Goal: Task Accomplishment & Management: Manage account settings

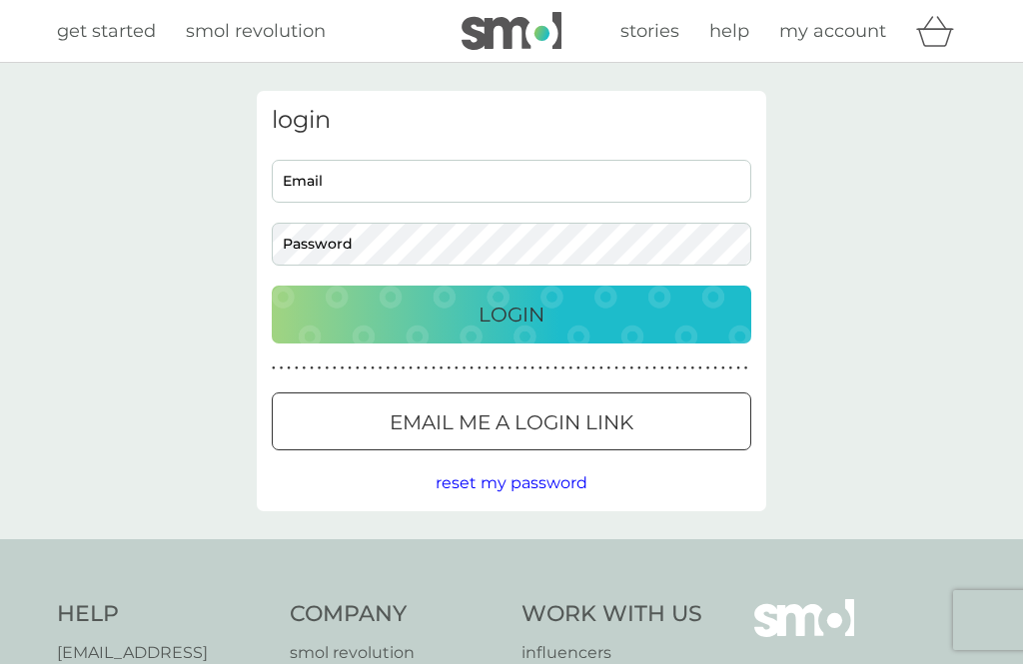
click at [439, 419] on p "Email me a login link" at bounding box center [512, 423] width 244 height 32
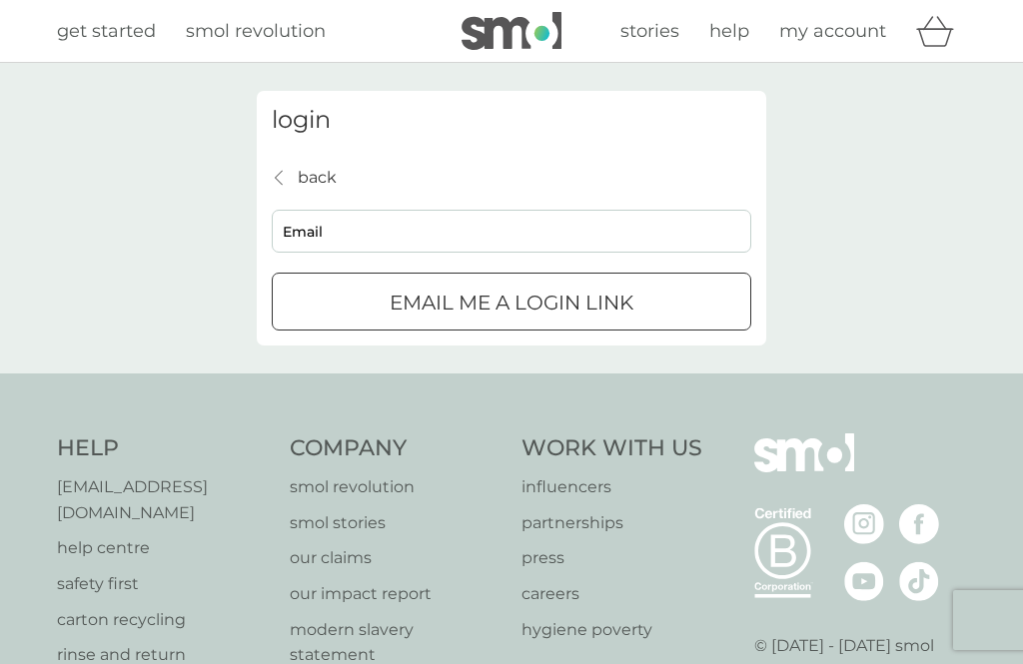
click at [426, 228] on input "Email" at bounding box center [511, 231] width 479 height 43
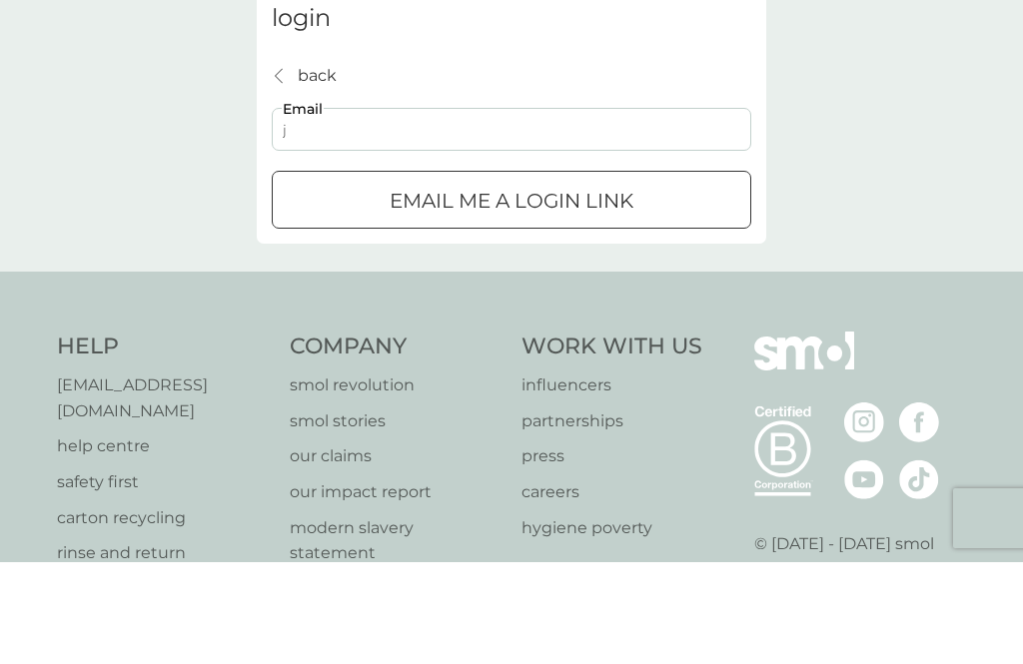
type input "jeharwood1@gmail.com"
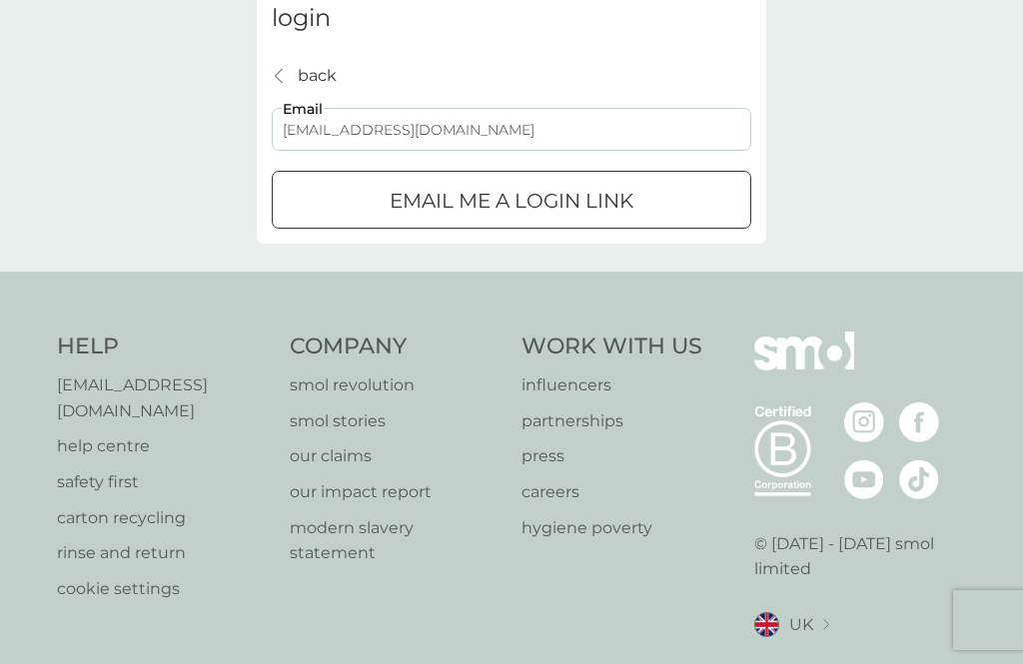
click at [391, 201] on p "Email me a login link" at bounding box center [512, 201] width 244 height 32
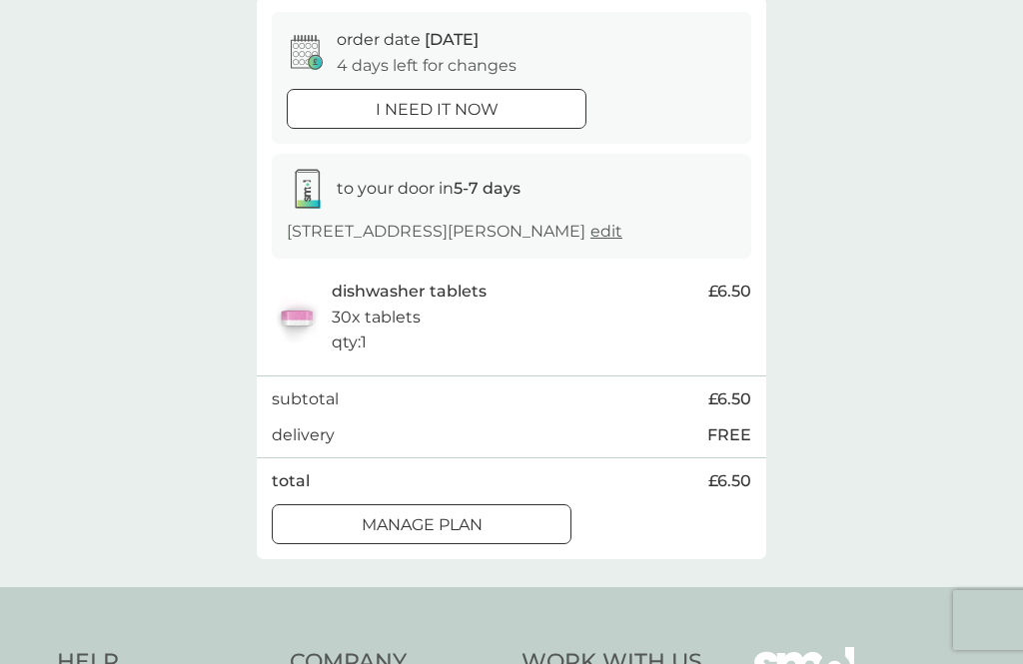
scroll to position [192, 0]
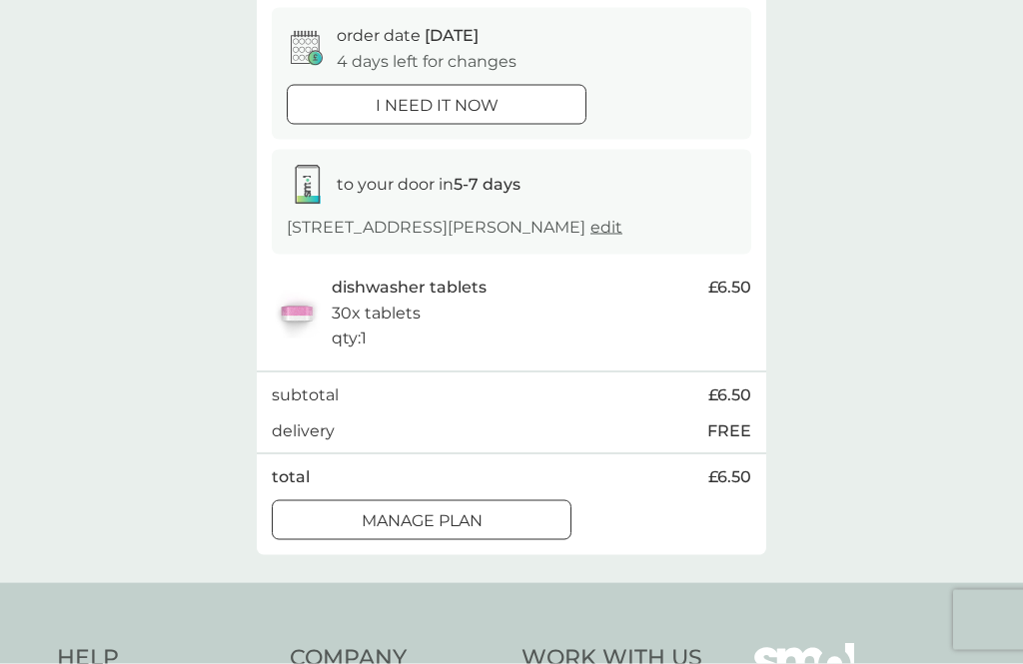
click at [460, 517] on p "Manage plan" at bounding box center [422, 521] width 121 height 26
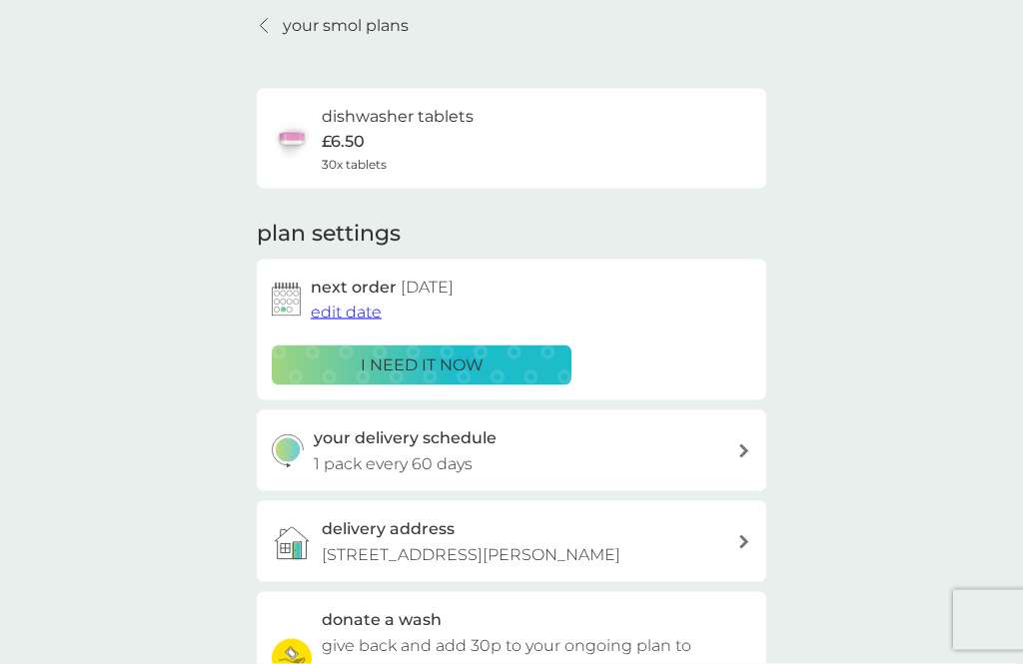
scroll to position [79, 0]
click at [348, 306] on span "edit date" at bounding box center [346, 311] width 71 height 19
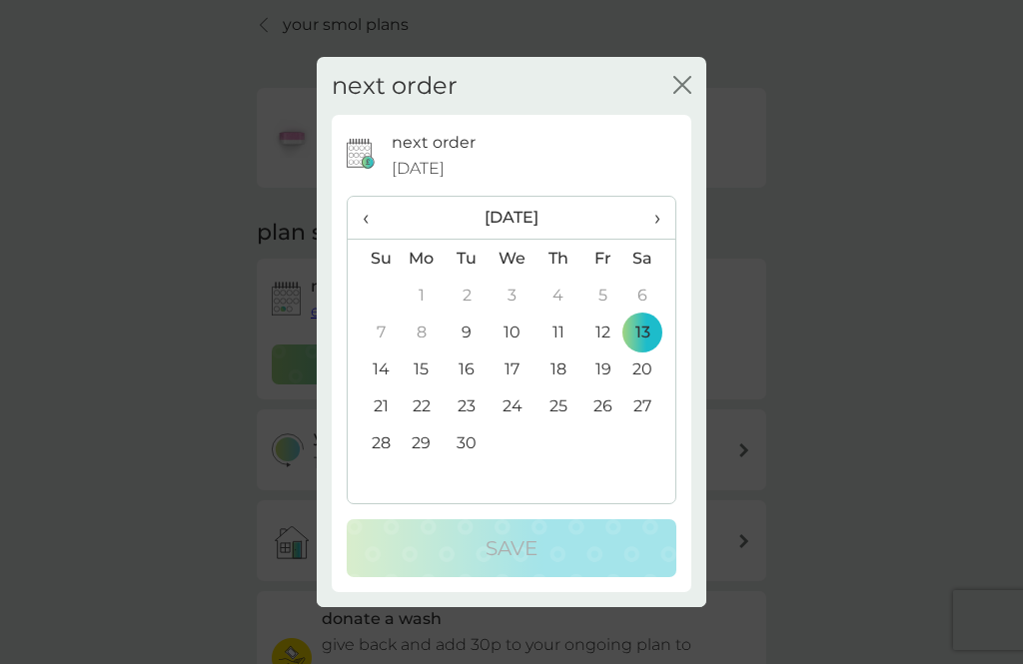
click at [650, 239] on span "›" at bounding box center [650, 218] width 20 height 42
click at [680, 94] on icon "close" at bounding box center [682, 85] width 18 height 18
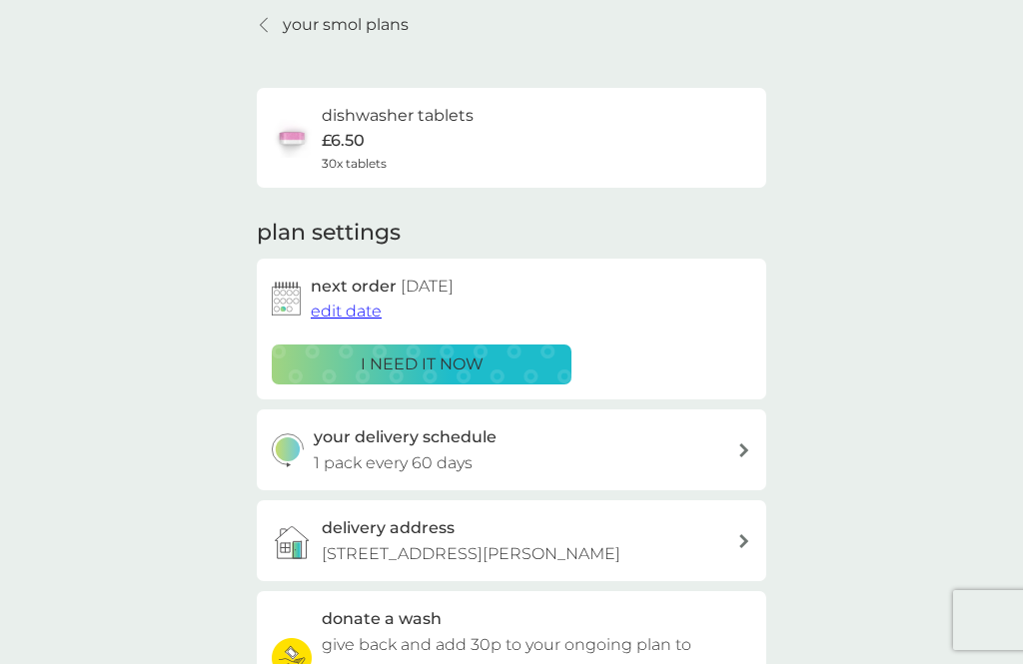
click at [736, 440] on div "your delivery schedule 1 pack every 60 days" at bounding box center [526, 449] width 424 height 51
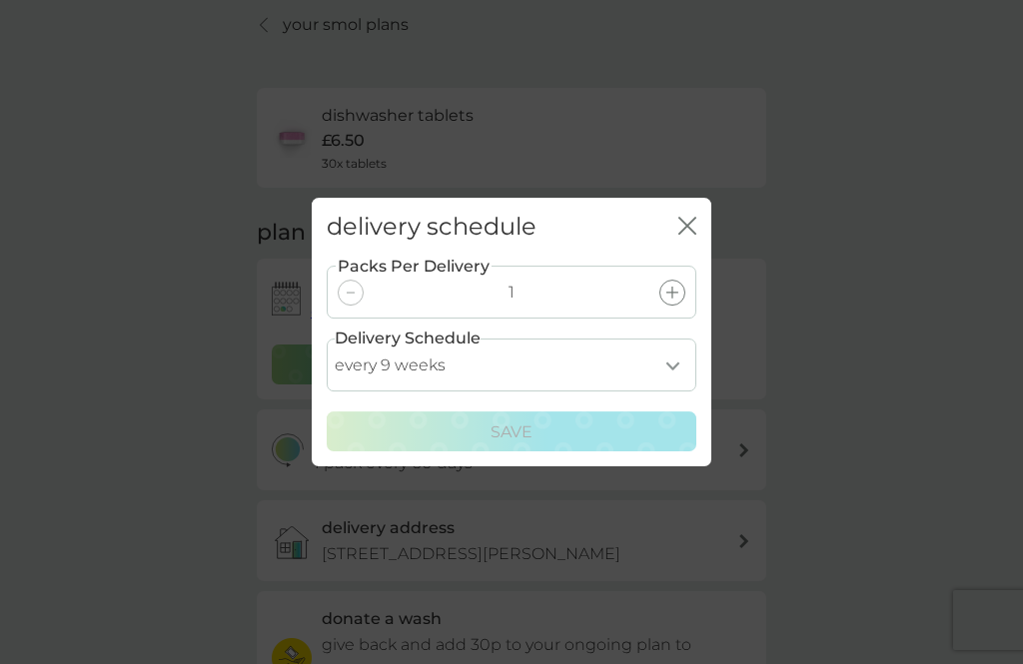
click at [664, 392] on select "every 1 week every 2 weeks every 3 weeks every 4 weeks every 5 weeks every 6 we…" at bounding box center [512, 365] width 370 height 53
select select "105"
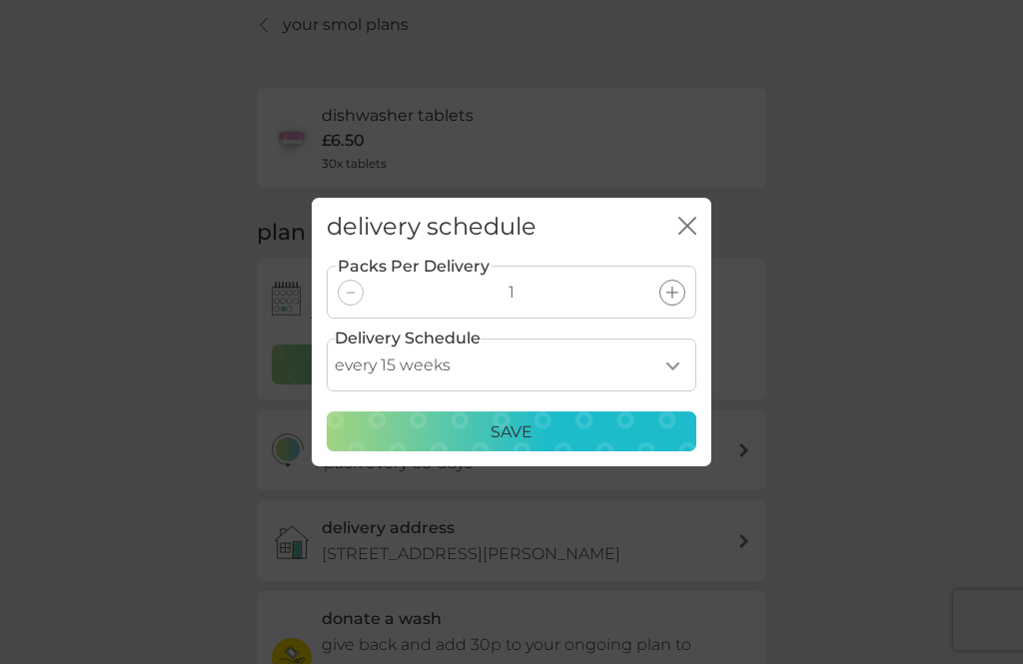
click at [476, 445] on div "Save" at bounding box center [512, 432] width 344 height 26
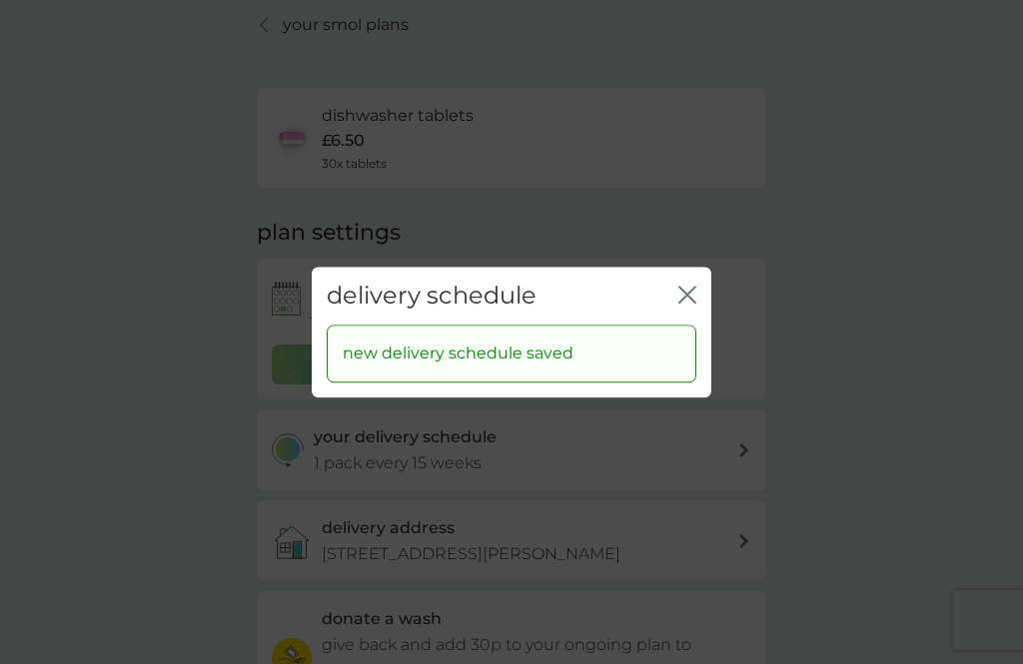
click at [681, 304] on icon "close" at bounding box center [687, 295] width 18 height 18
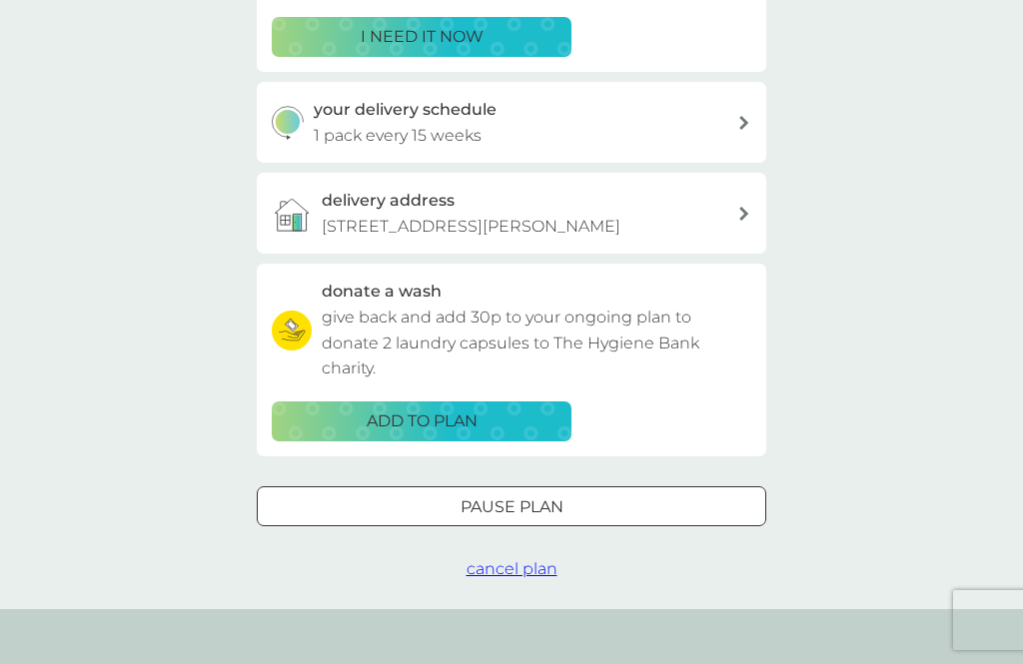
scroll to position [406, 0]
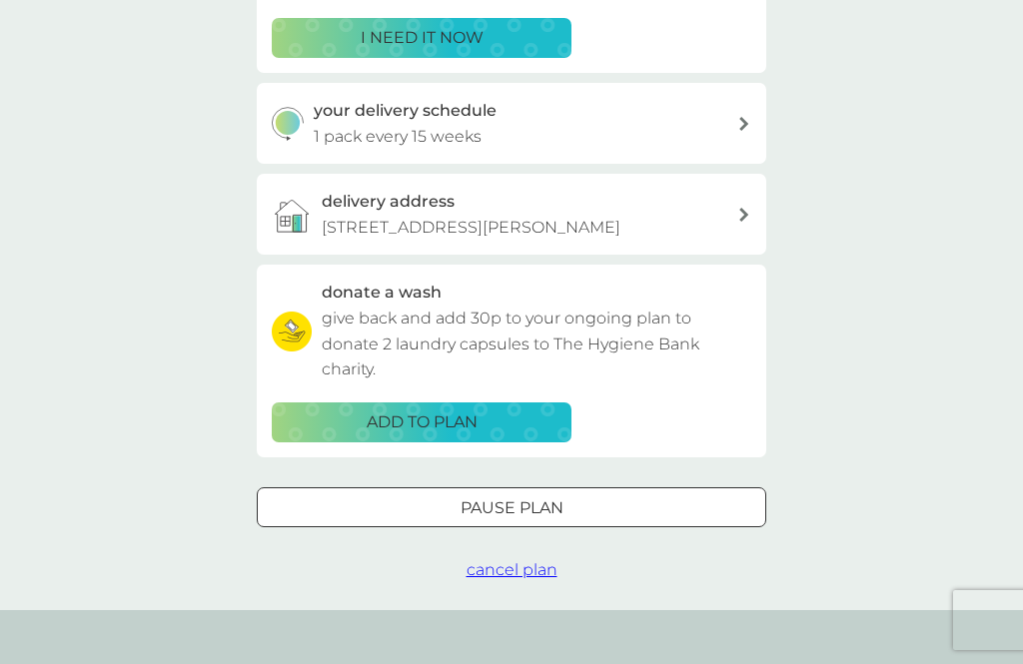
click at [412, 501] on div "Pause plan" at bounding box center [511, 508] width 507 height 26
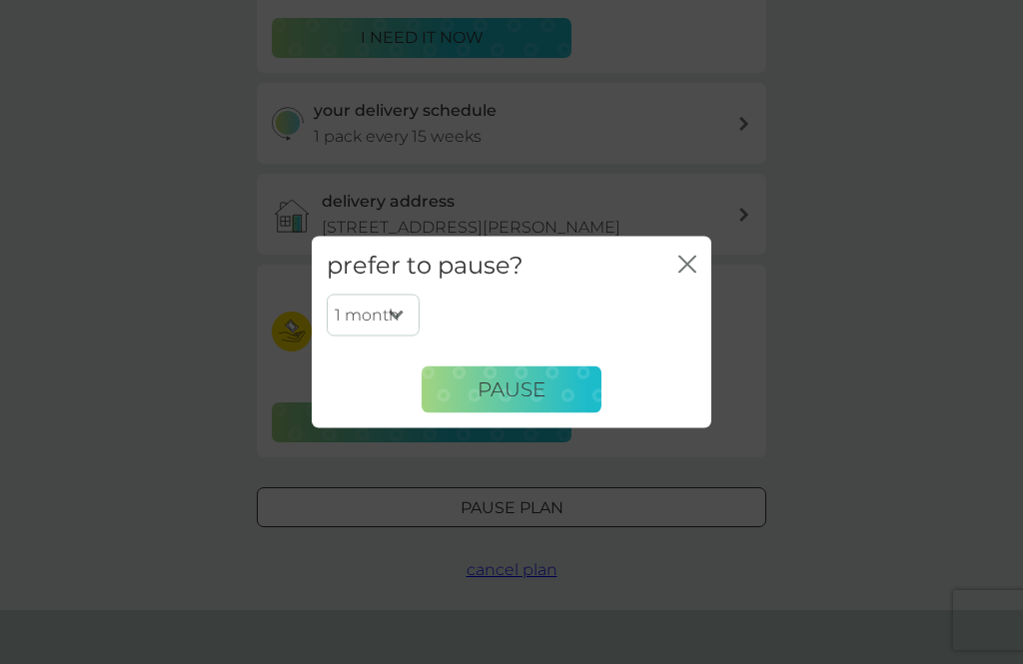
click at [387, 337] on select "1 month 2 months 3 months 4 months 5 months 6 months" at bounding box center [373, 316] width 93 height 42
select select "2"
click at [512, 402] on span "Pause" at bounding box center [511, 390] width 68 height 24
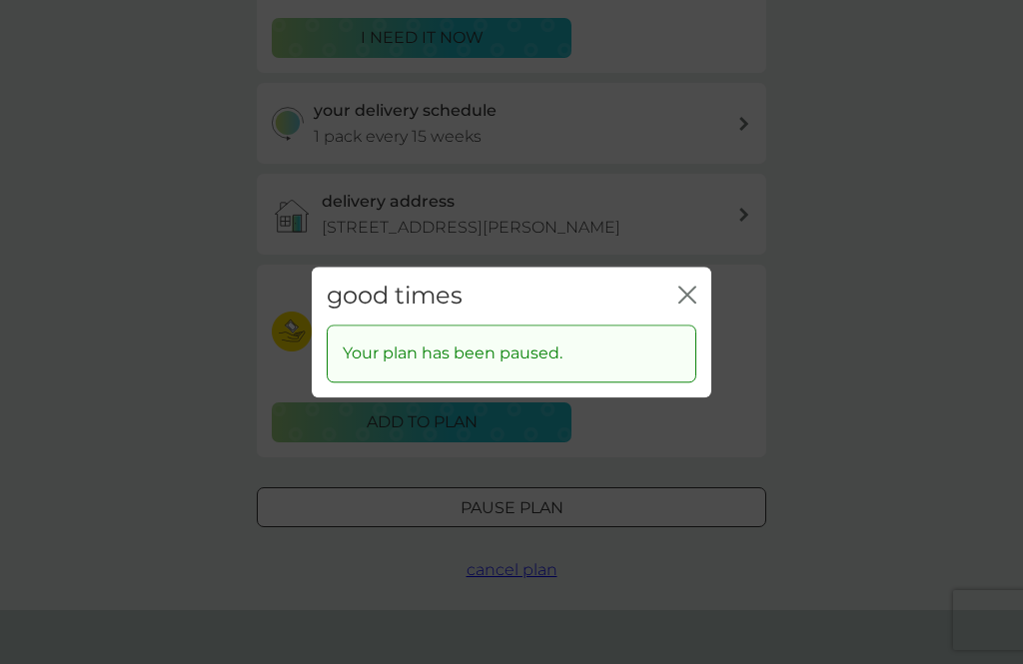
click at [678, 304] on icon "close" at bounding box center [687, 295] width 18 height 18
